Goal: Task Accomplishment & Management: Manage account settings

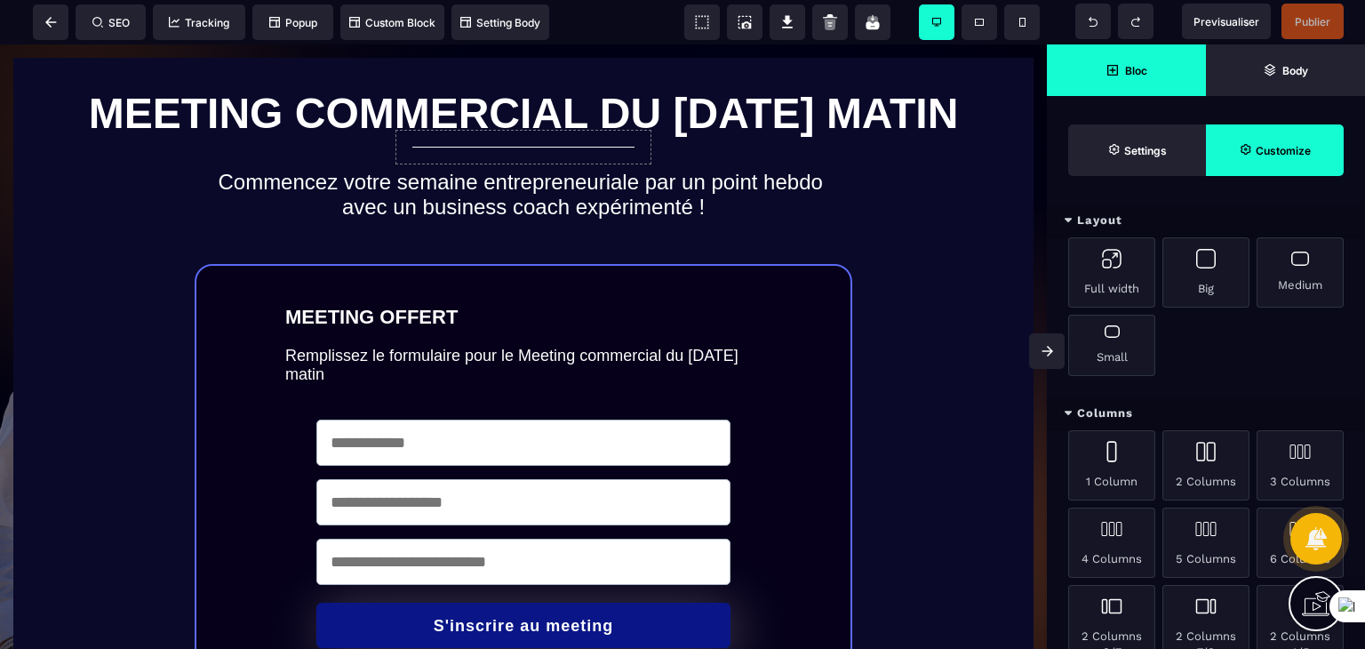
click at [1275, 136] on span "Customize" at bounding box center [1275, 150] width 138 height 52
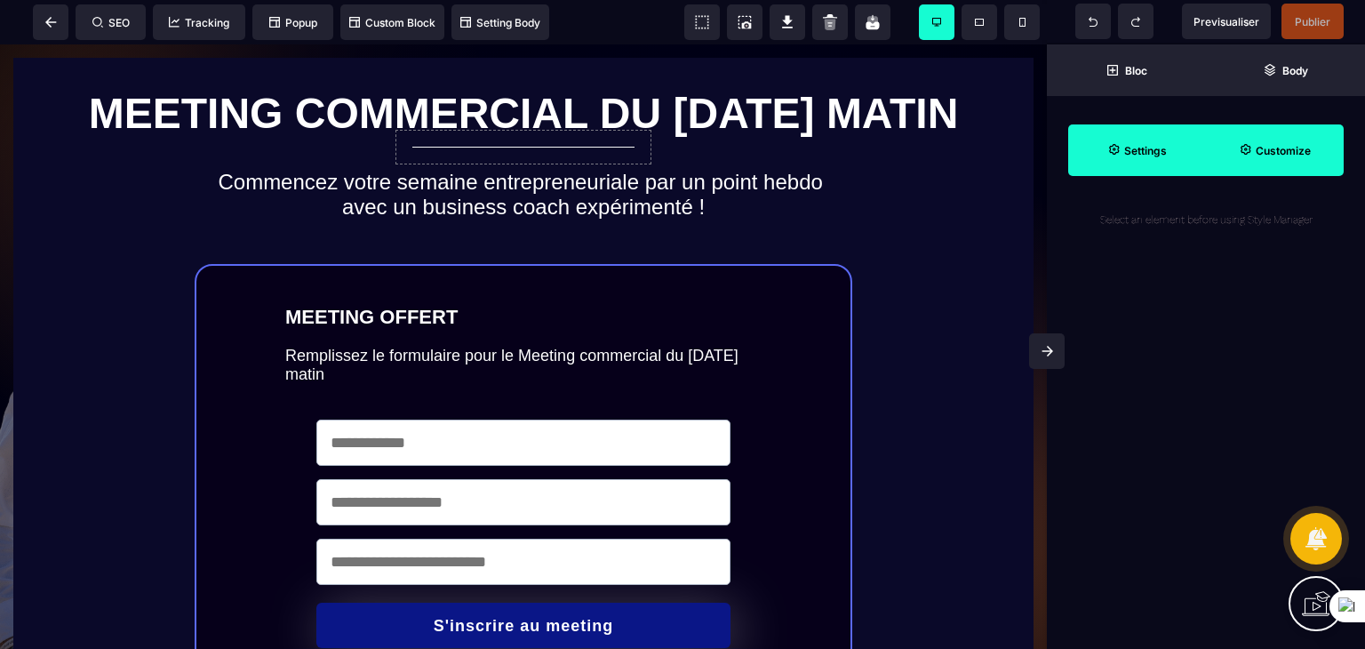
click at [1128, 150] on strong "Settings" at bounding box center [1145, 150] width 43 height 13
click at [1280, 154] on strong "Customize" at bounding box center [1283, 150] width 55 height 13
click at [53, 17] on icon at bounding box center [51, 22] width 12 height 11
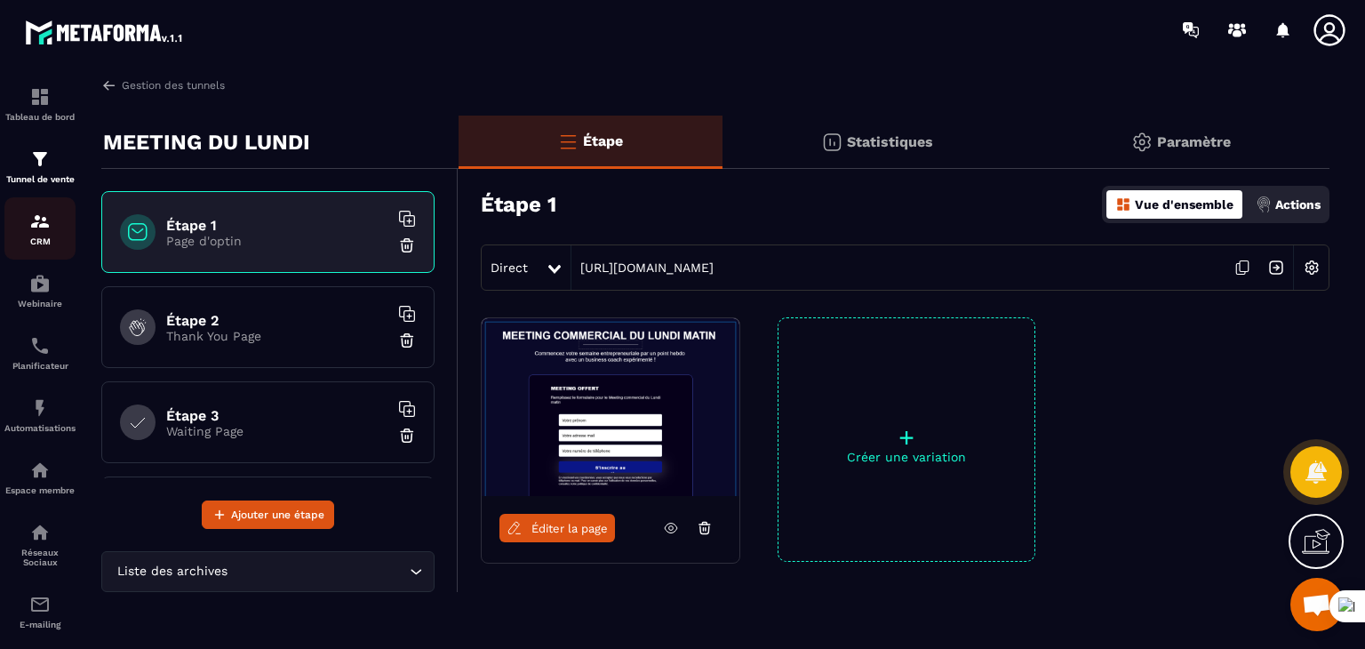
click at [50, 223] on img at bounding box center [39, 221] width 21 height 21
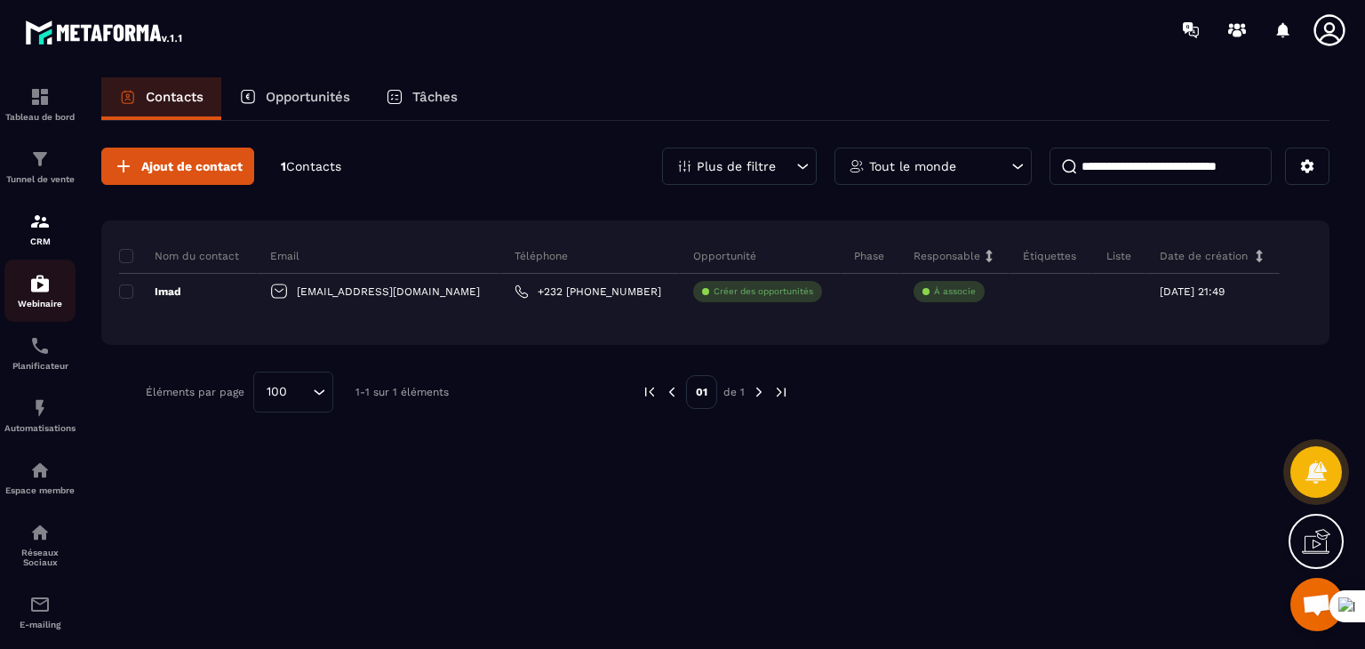
click at [44, 292] on img at bounding box center [39, 283] width 21 height 21
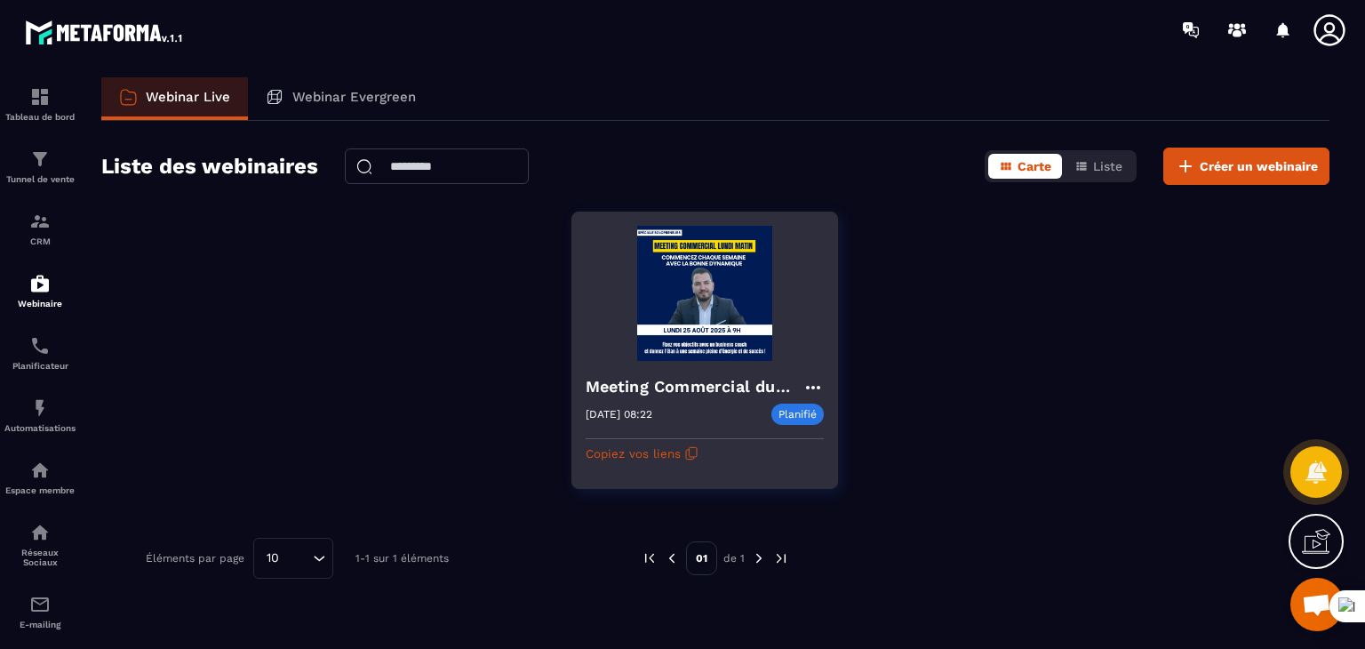
click at [711, 425] on div at bounding box center [705, 432] width 238 height 14
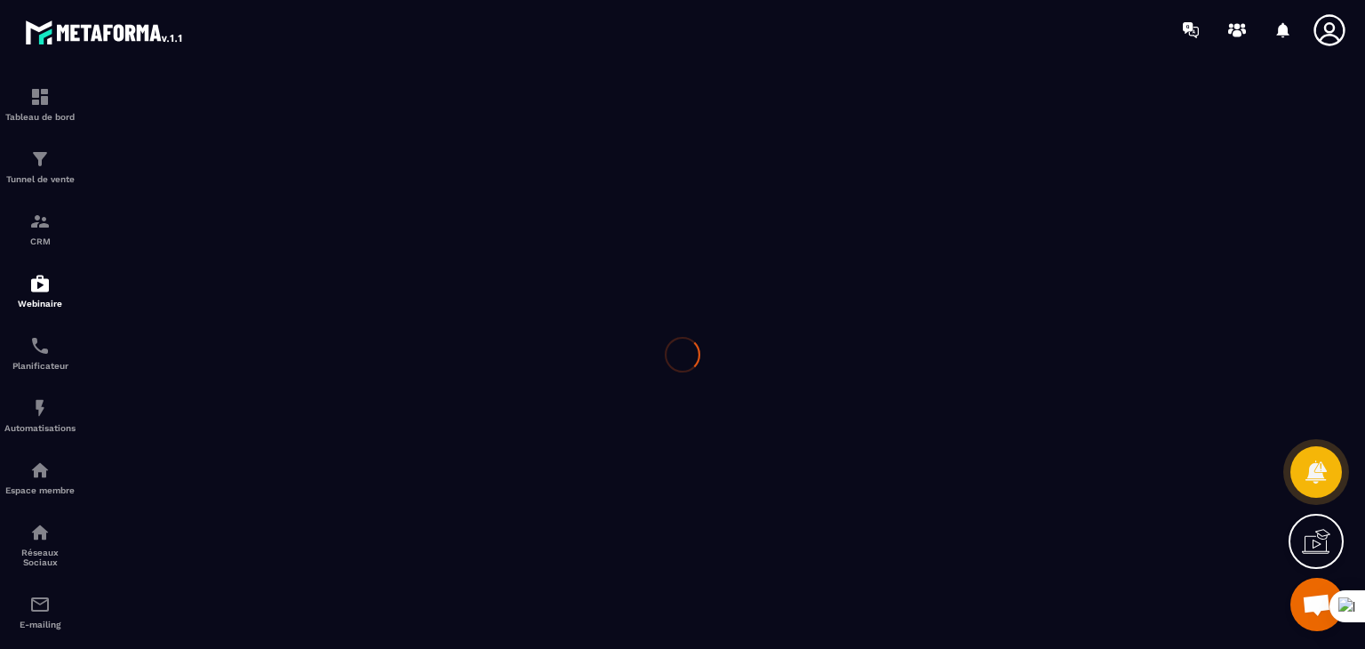
type input "**********"
type textarea "**********"
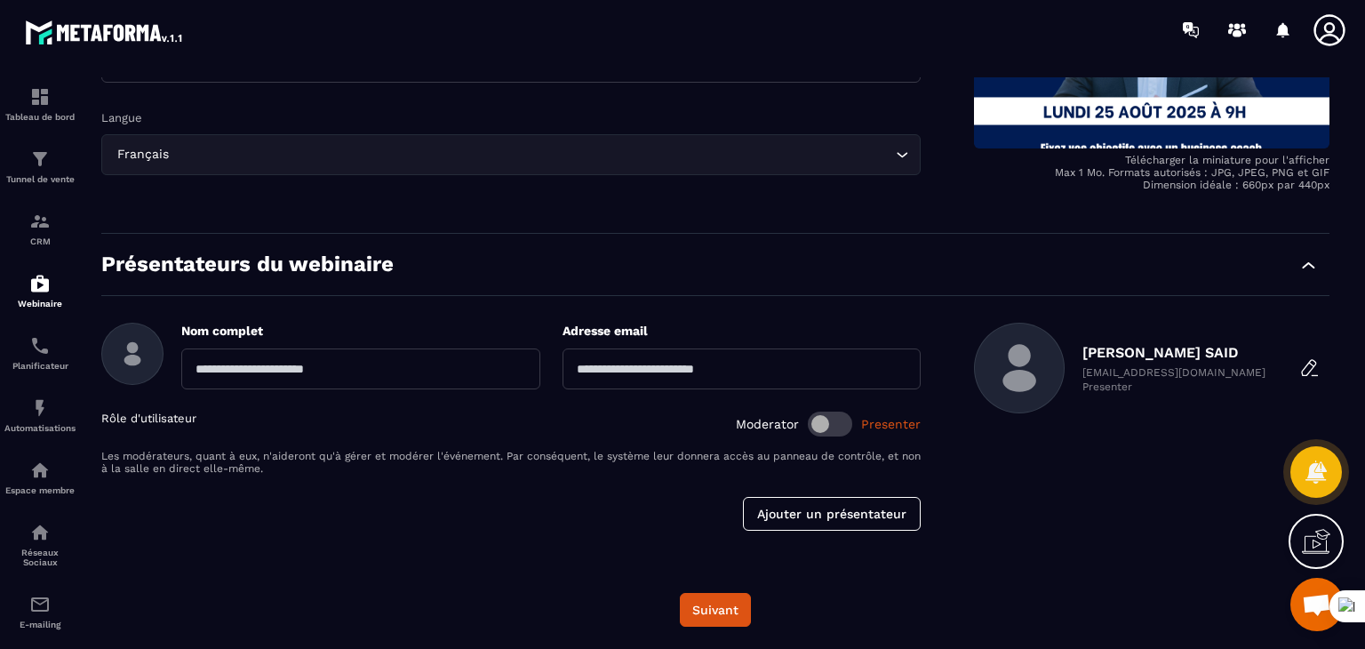
scroll to position [364, 0]
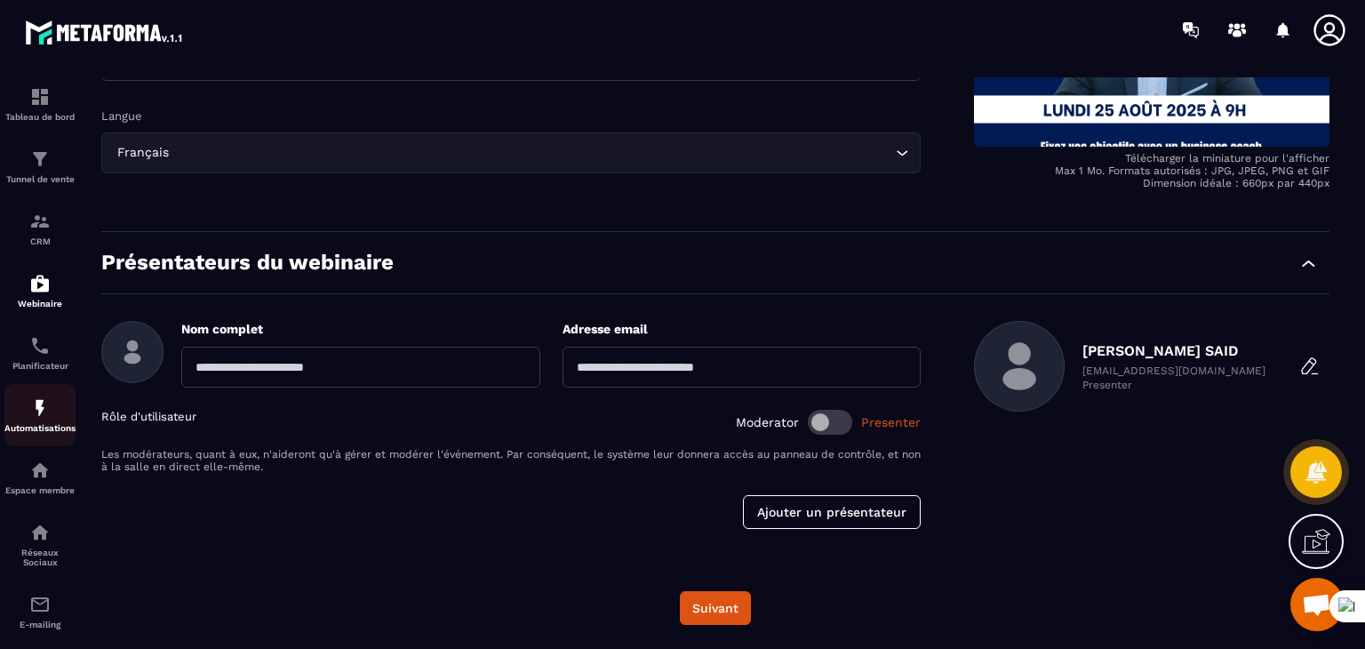
click at [42, 431] on p "Automatisations" at bounding box center [39, 428] width 71 height 10
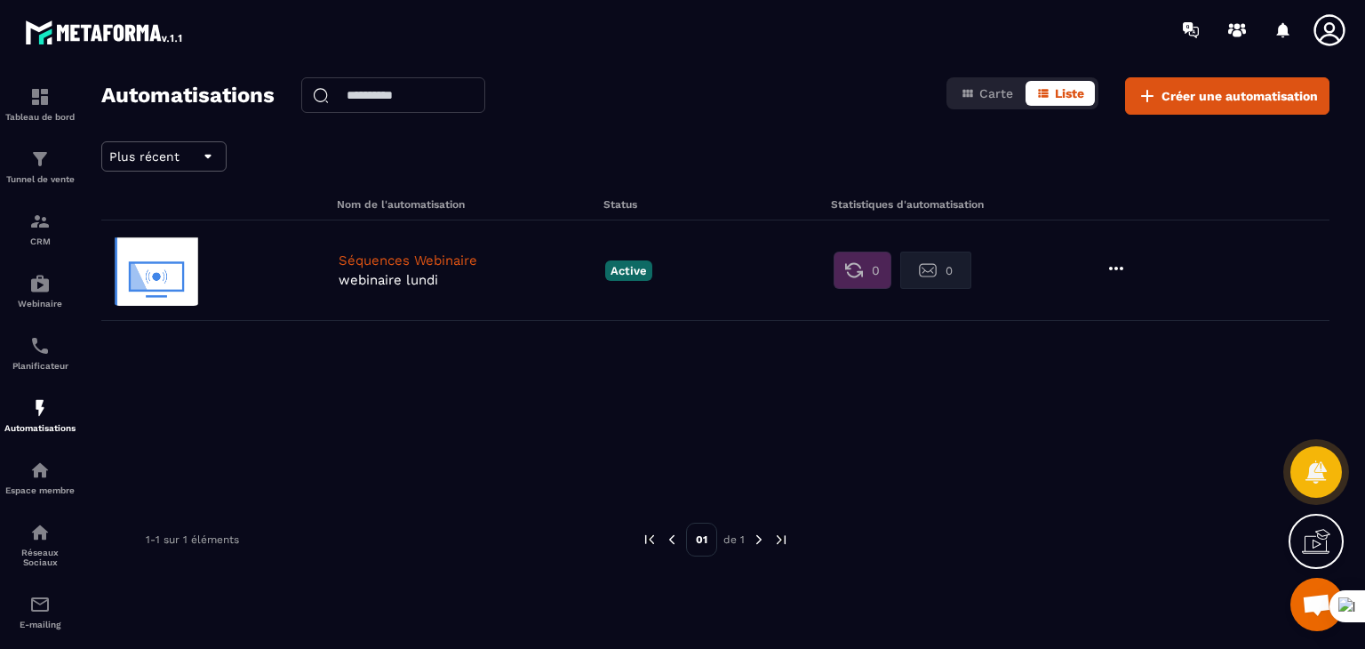
click at [1128, 269] on div at bounding box center [1214, 270] width 219 height 25
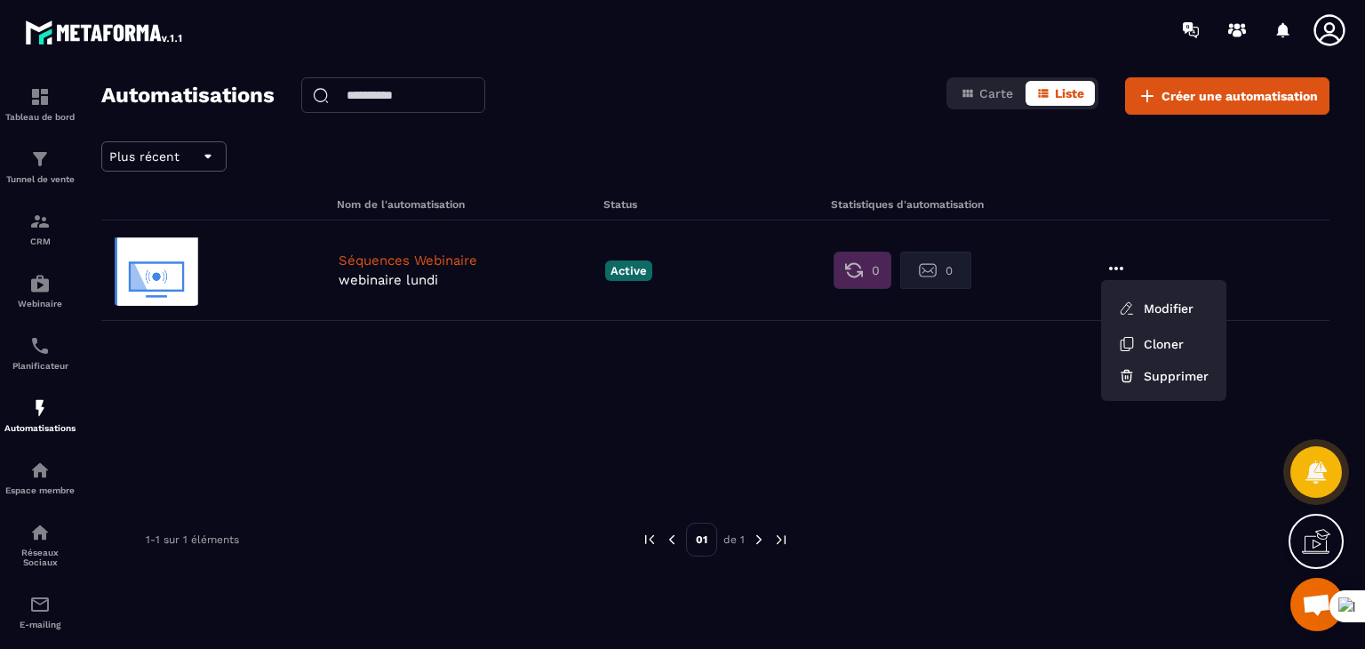
click at [1072, 267] on div "Séquences Webinaire webinaire [DATE] Active 0 0 Modifier Cloner Supprimer" at bounding box center [715, 270] width 1228 height 100
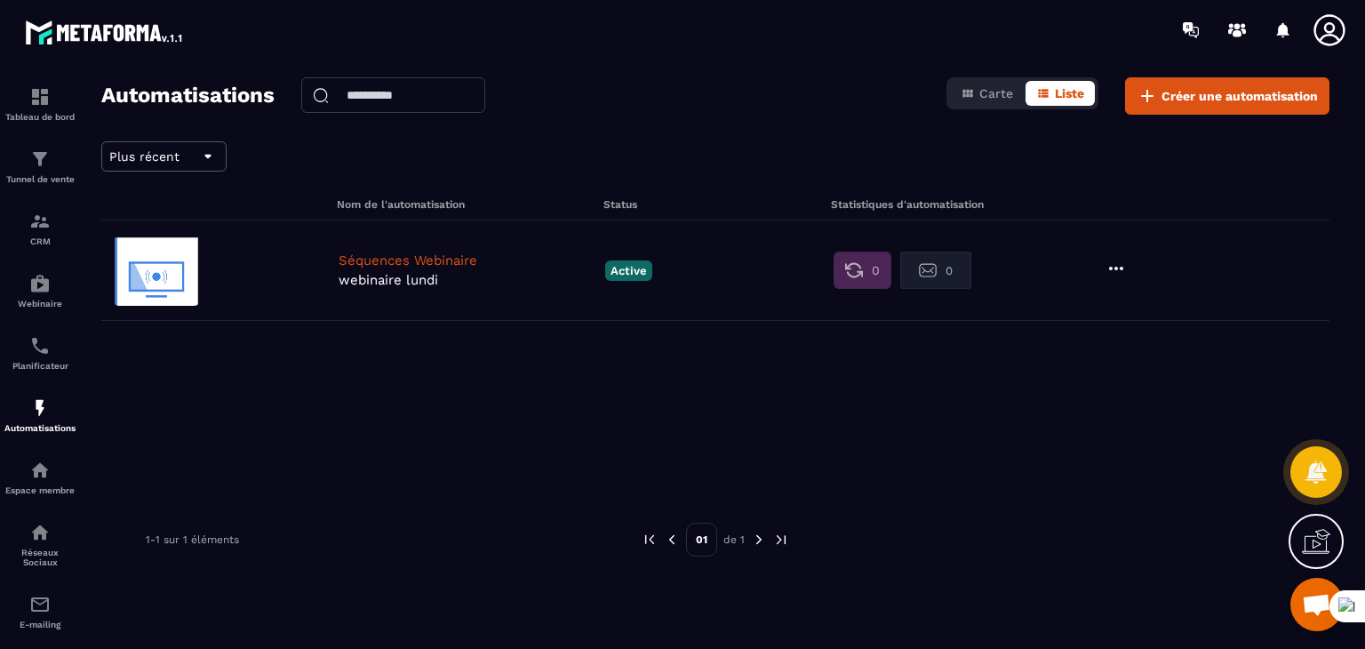
click at [419, 275] on p "webinaire lundi" at bounding box center [468, 280] width 258 height 16
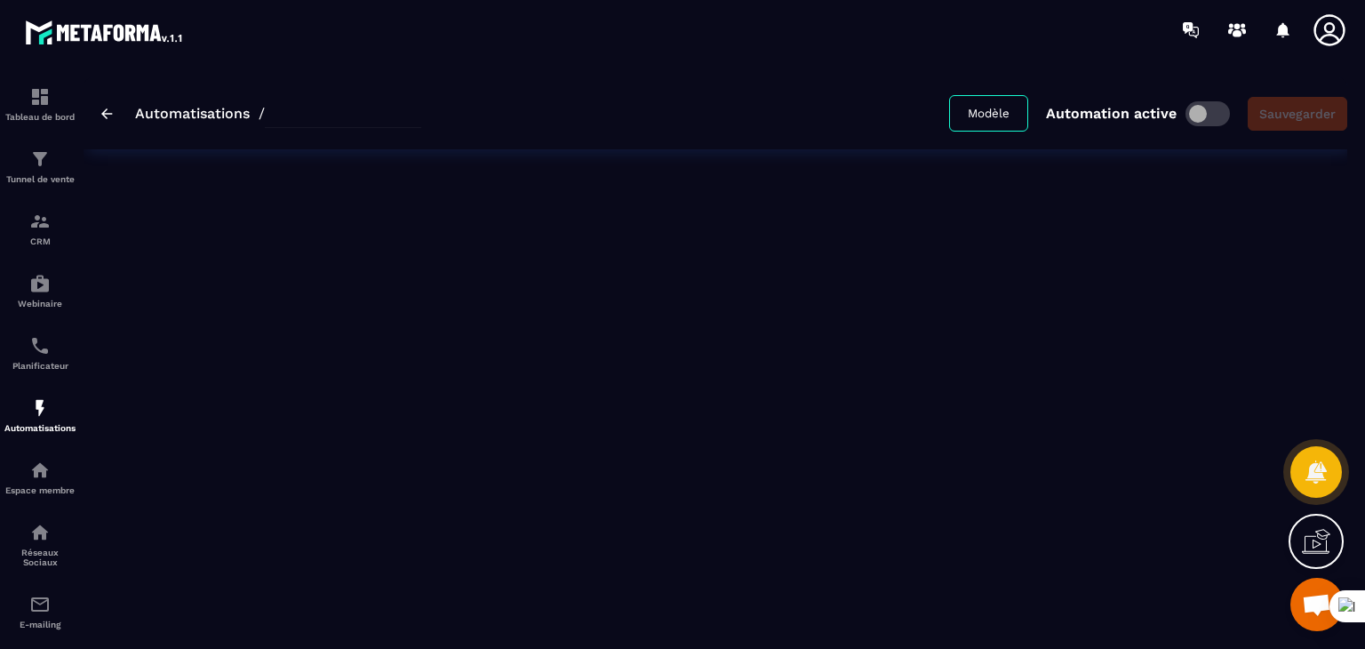
type input "**********"
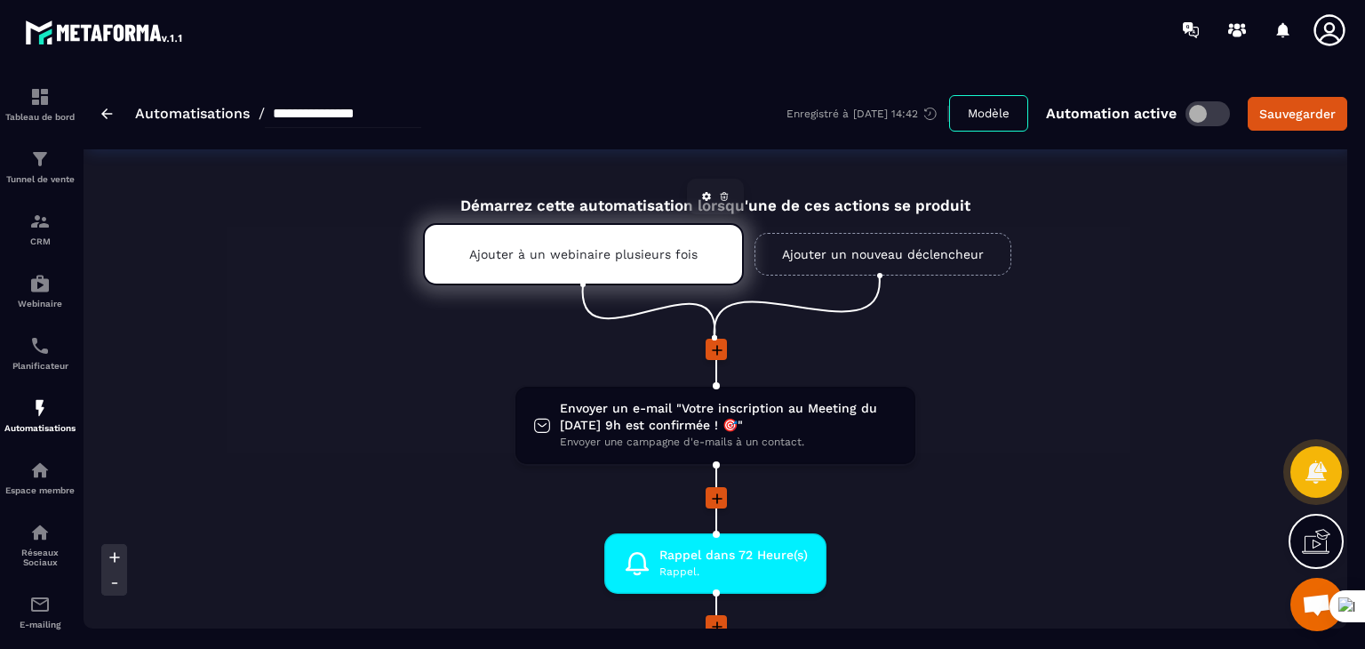
click at [655, 247] on p "Ajouter à un webinaire plusieurs fois" at bounding box center [583, 254] width 228 height 14
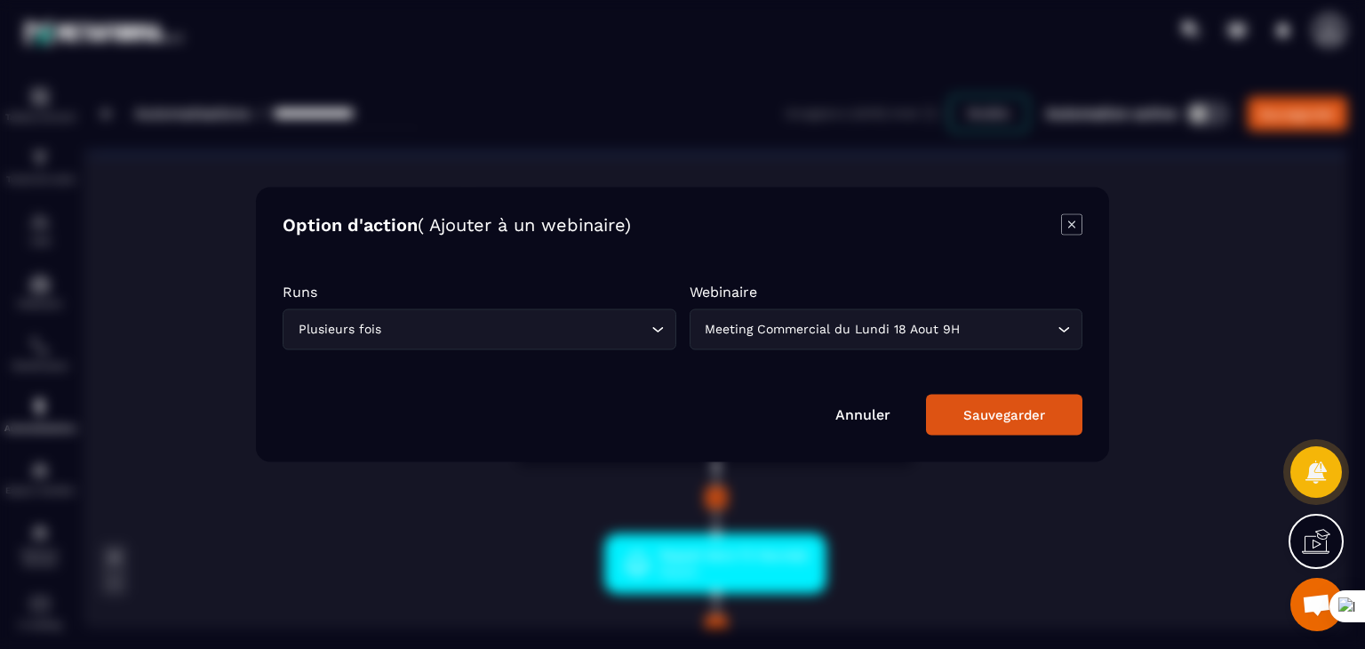
click at [1067, 228] on icon "Modal window" at bounding box center [1071, 224] width 21 height 21
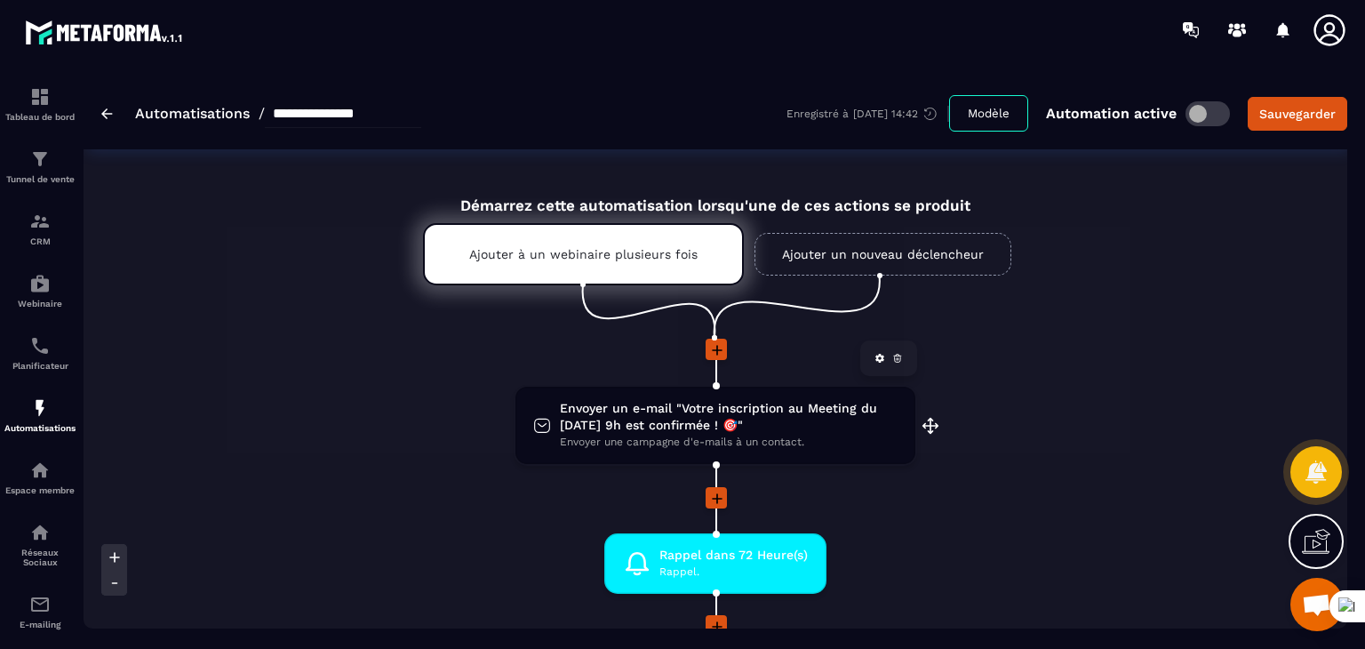
click at [732, 410] on span "Envoyer un e-mail "Votre inscription au Meeting du [DATE] 9h est confirmée ! 🎯"" at bounding box center [729, 417] width 338 height 34
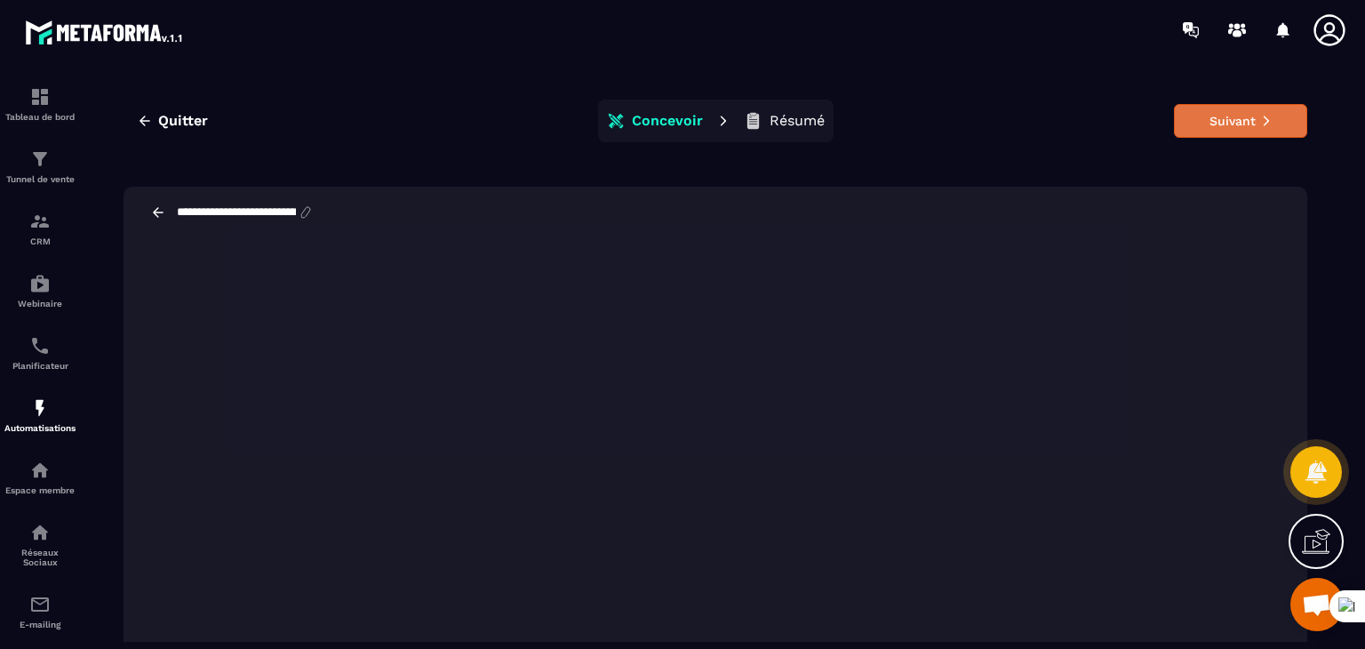
click at [1236, 118] on button "Suivant" at bounding box center [1240, 121] width 133 height 34
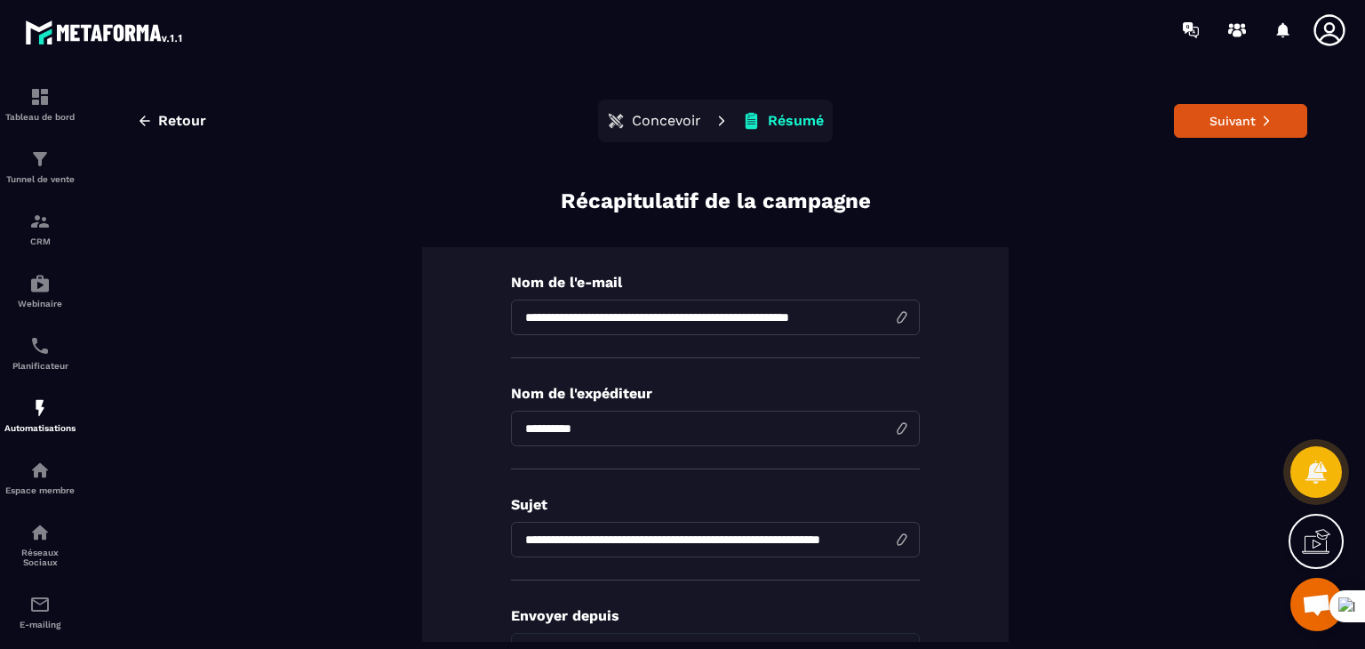
click at [1236, 118] on button "Suivant" at bounding box center [1240, 121] width 133 height 34
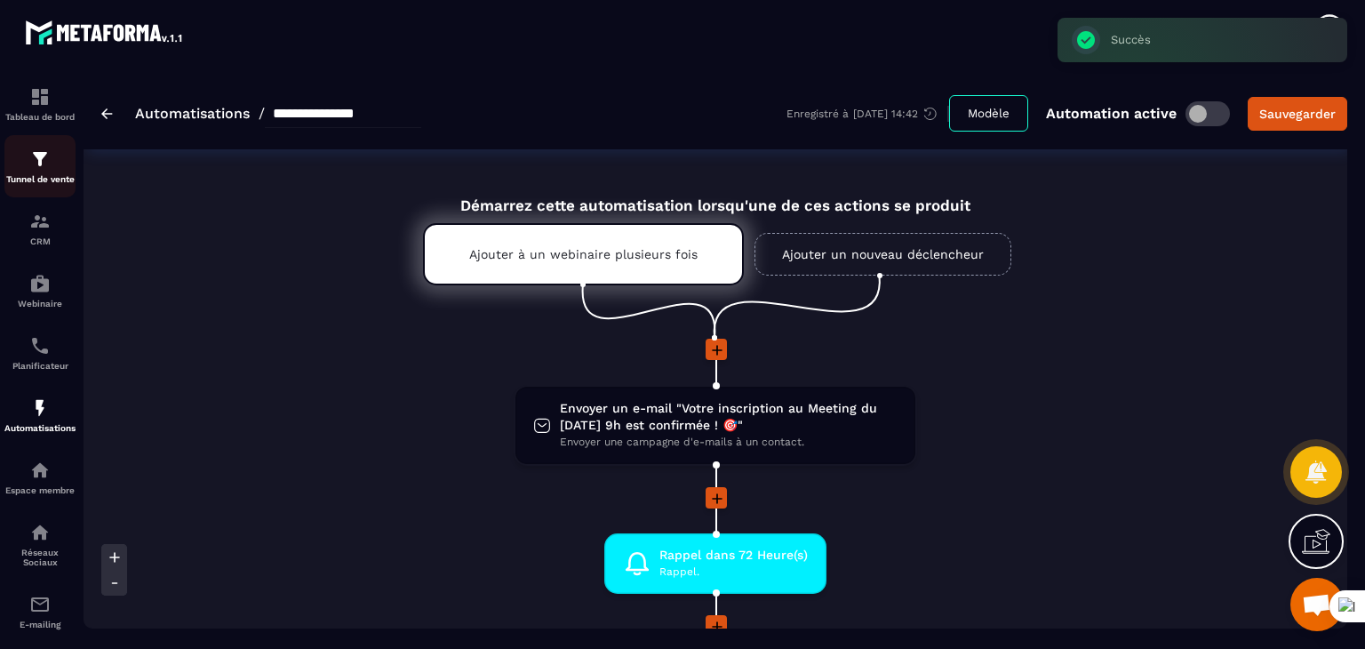
click at [37, 161] on img at bounding box center [39, 158] width 21 height 21
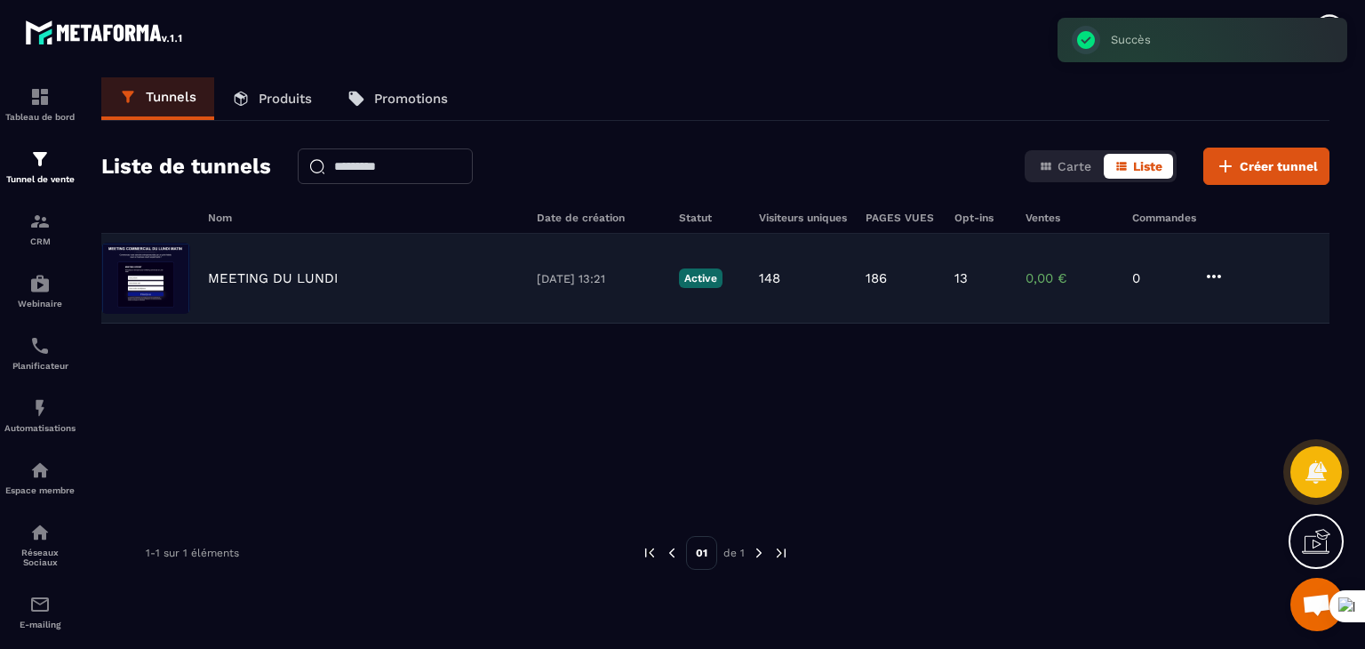
click at [482, 278] on div "MEETING DU LUNDI" at bounding box center [363, 278] width 311 height 16
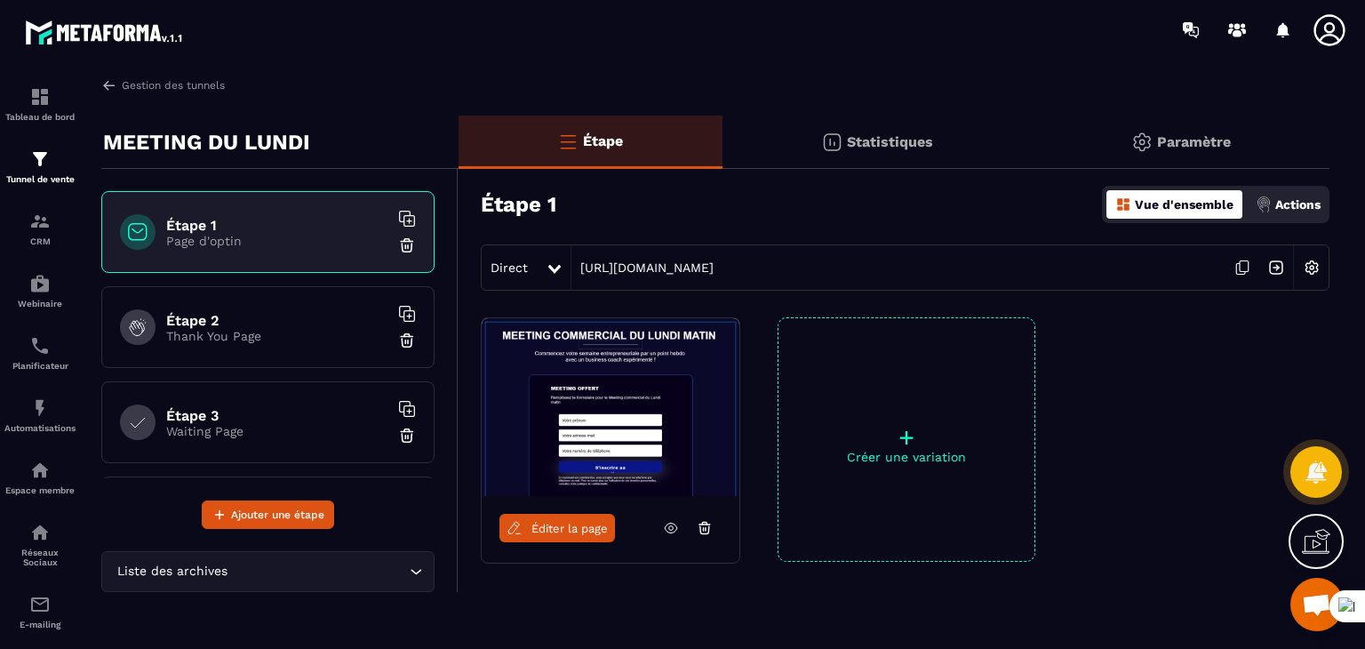
click at [873, 138] on p "Statistiques" at bounding box center [890, 141] width 86 height 17
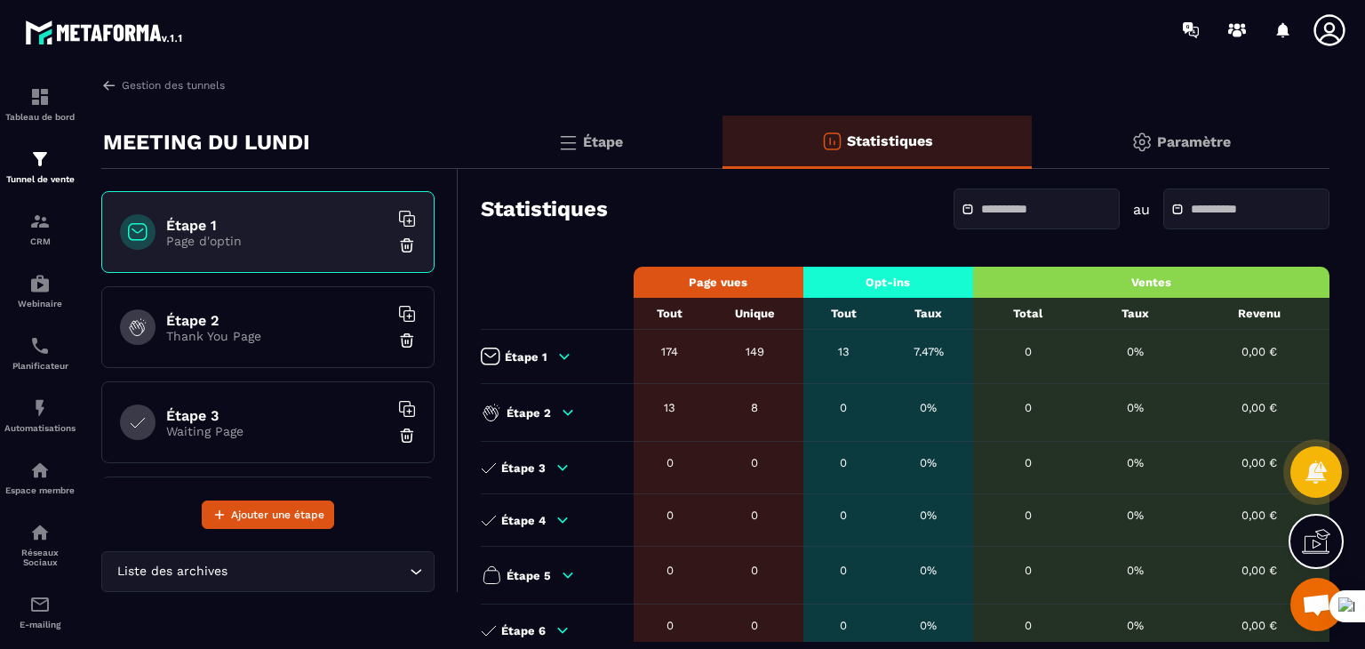
click at [1148, 148] on img at bounding box center [1141, 142] width 21 height 21
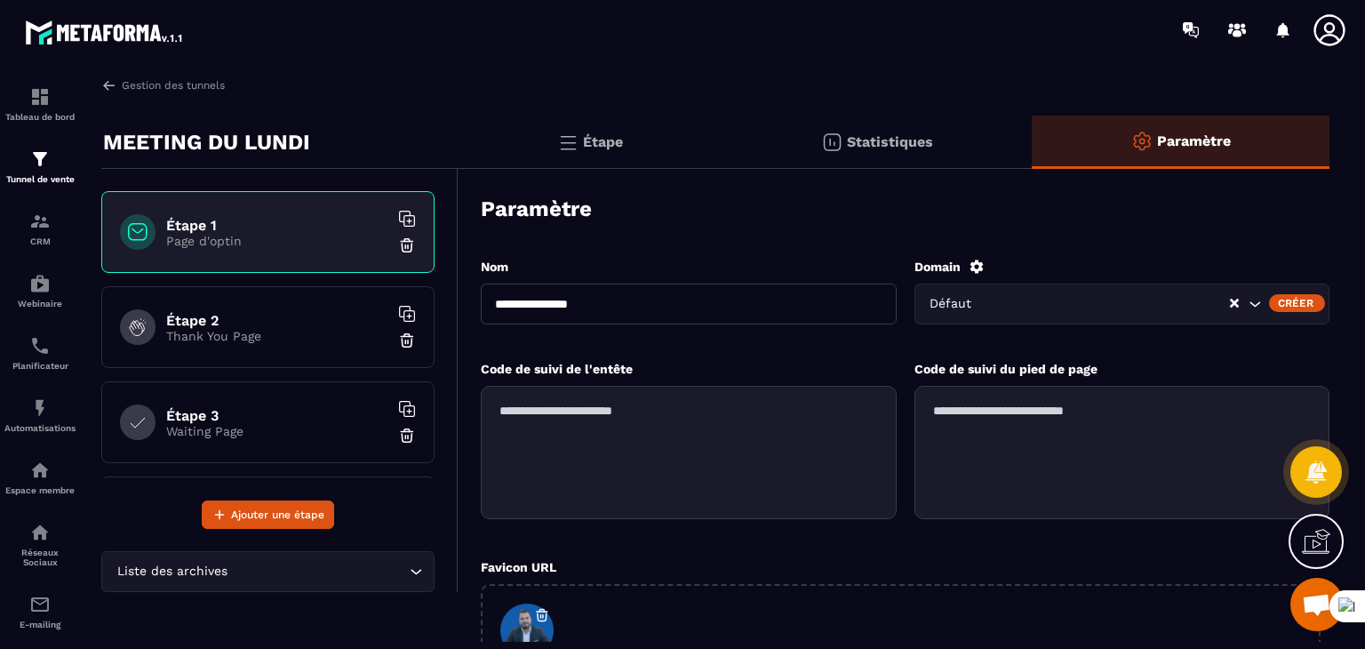
click at [722, 154] on div "Étape" at bounding box center [877, 142] width 310 height 53
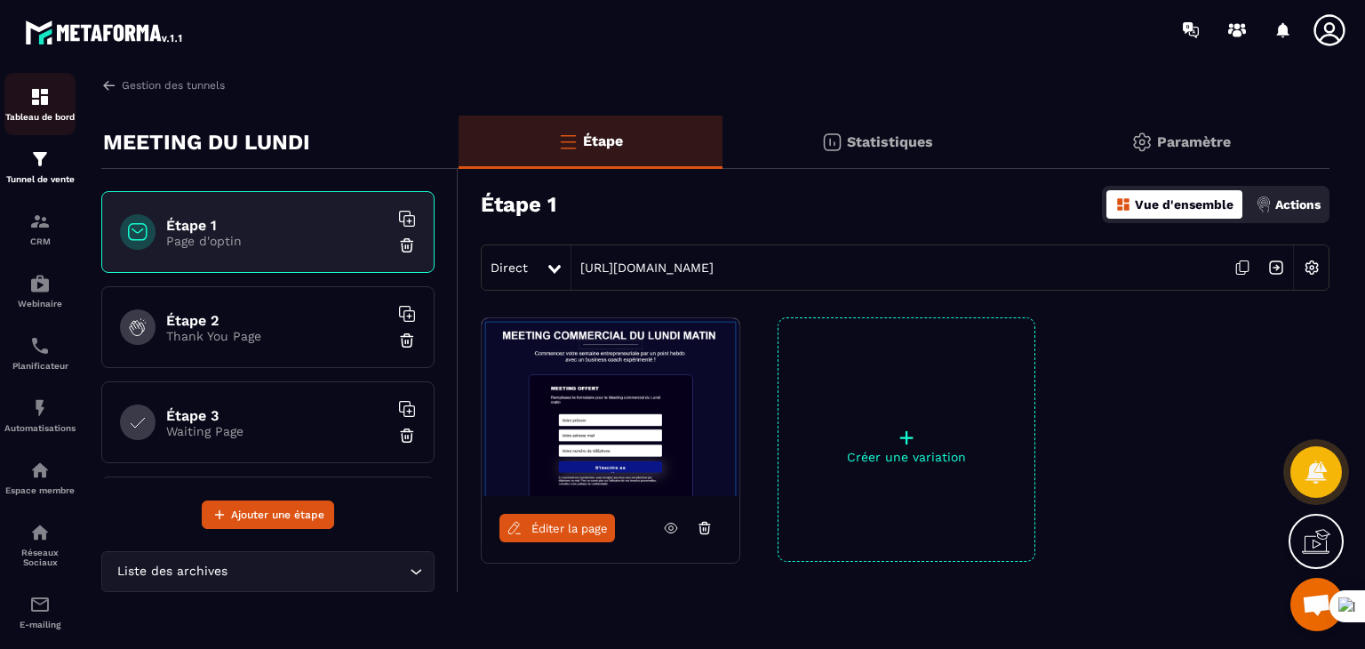
click at [32, 100] on img at bounding box center [39, 96] width 21 height 21
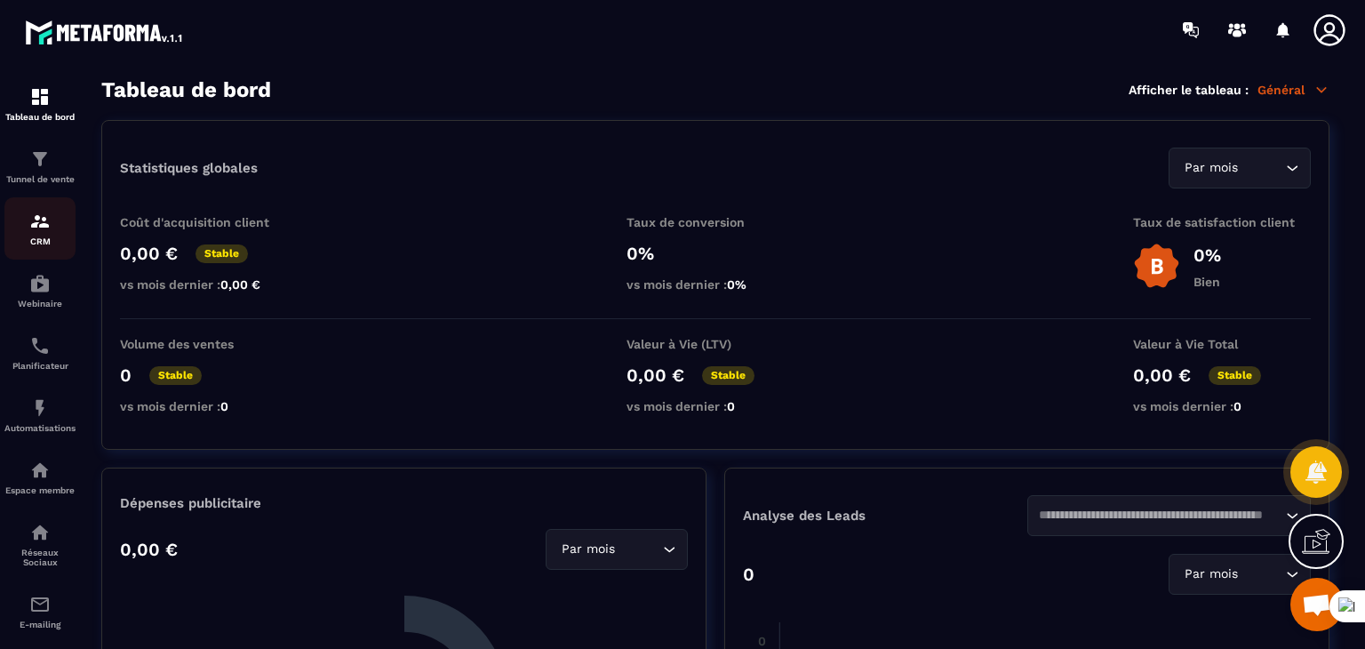
click at [45, 232] on img at bounding box center [39, 221] width 21 height 21
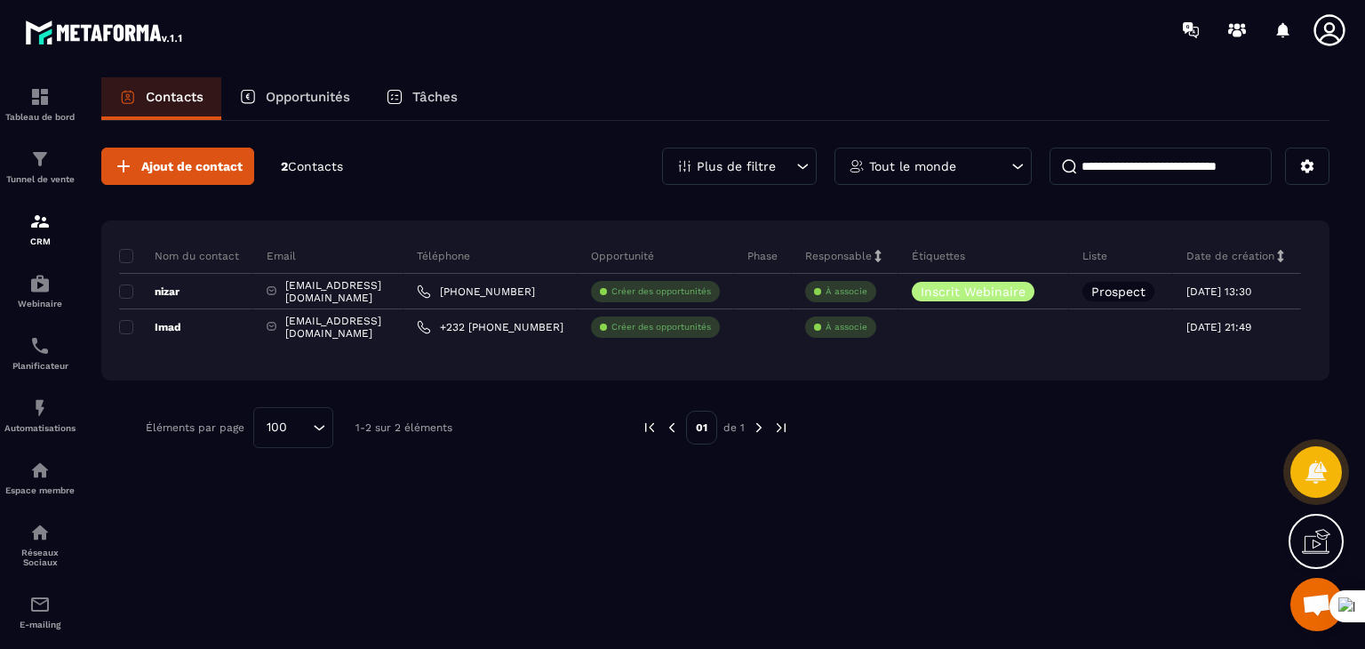
click at [301, 135] on div "Ajout de contact 2 Contacts Plus de filtre Tout le monde Nom du contact Email T…" at bounding box center [715, 298] width 1228 height 354
click at [332, 164] on span "Contacts" at bounding box center [315, 166] width 55 height 14
drag, startPoint x: 286, startPoint y: 87, endPoint x: 312, endPoint y: 90, distance: 25.9
click at [286, 86] on div "Opportunités" at bounding box center [294, 98] width 147 height 43
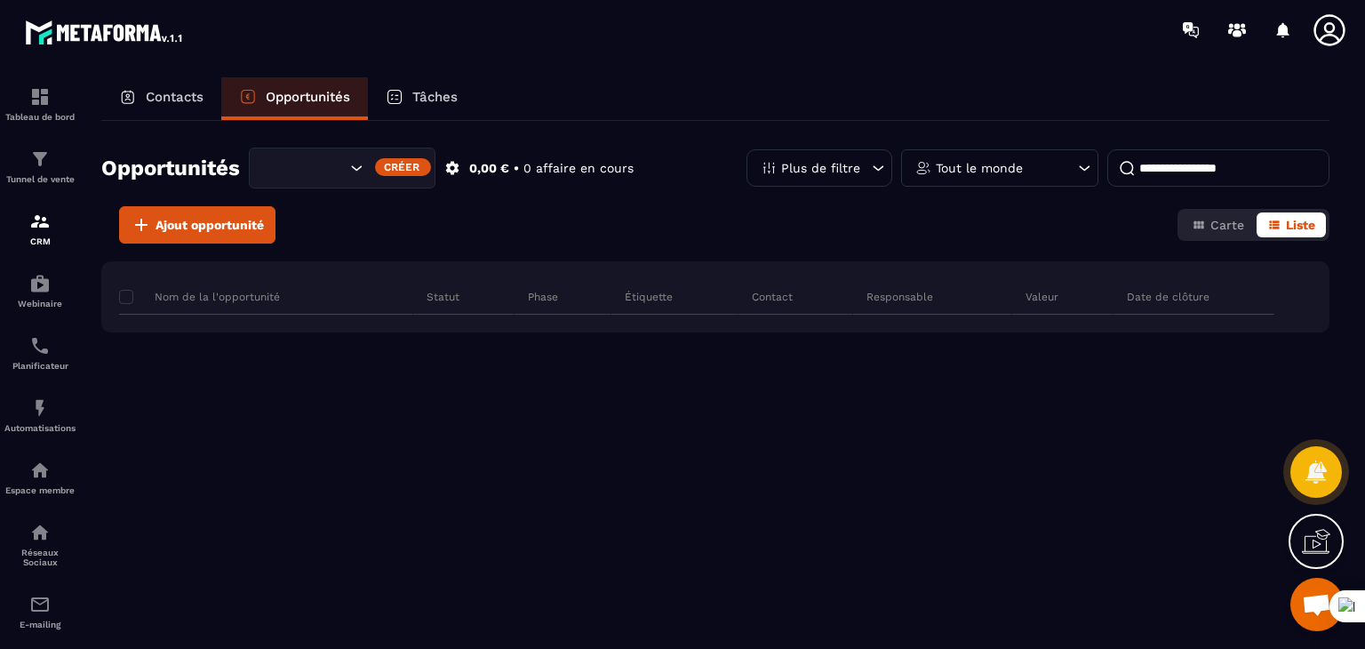
click at [443, 93] on p "Tâches" at bounding box center [434, 97] width 45 height 16
